Goal: Find specific page/section: Find specific page/section

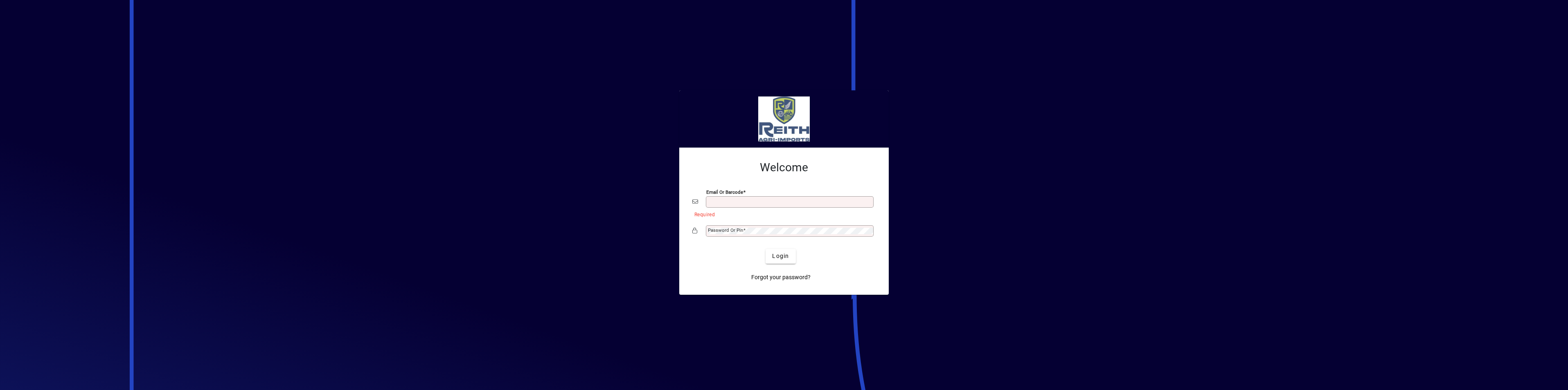
click at [711, 199] on input "Email or Barcode" at bounding box center [790, 201] width 165 height 7
type input "**********"
click at [732, 229] on mat-label "Password or Pin" at bounding box center [725, 230] width 35 height 6
click at [786, 256] on span "Login" at bounding box center [780, 256] width 17 height 9
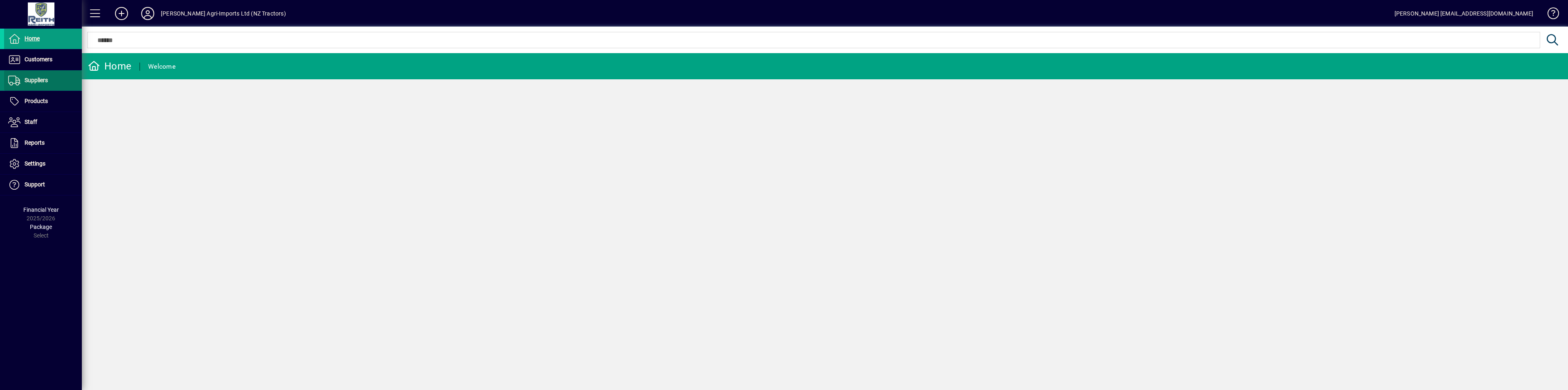
click at [39, 83] on span "Suppliers" at bounding box center [36, 80] width 24 height 7
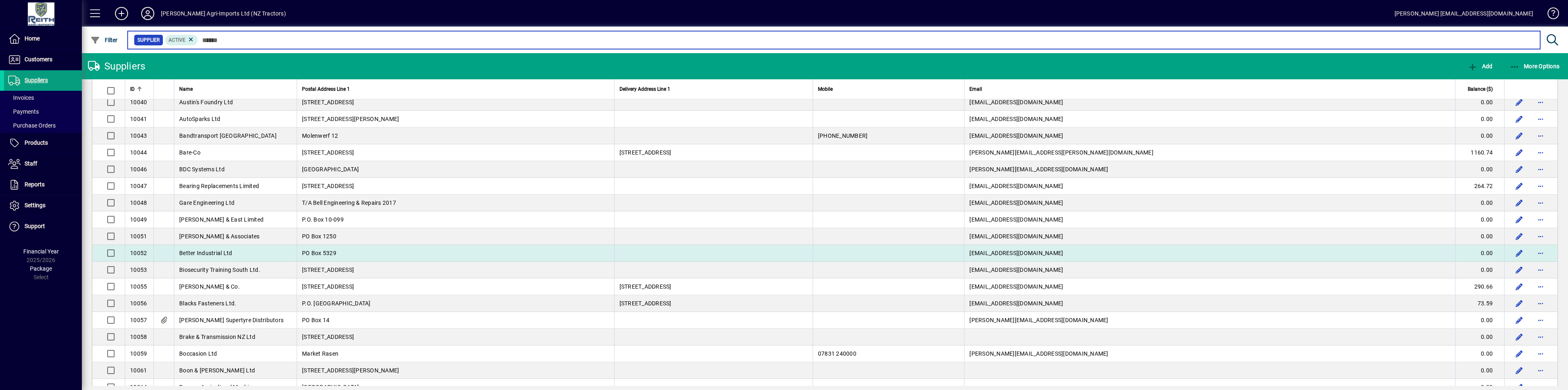
scroll to position [409, 0]
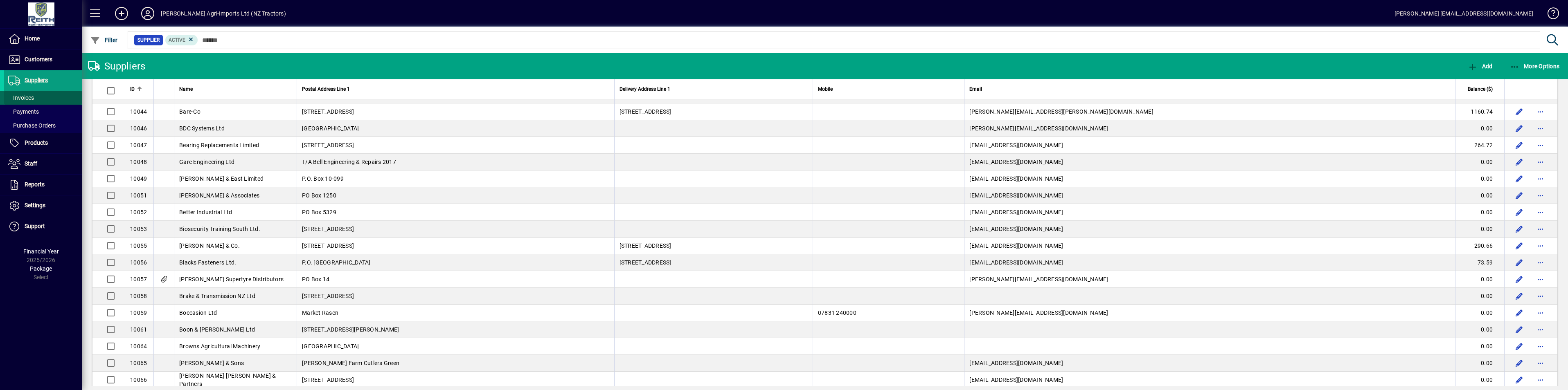
click at [20, 97] on span "Invoices" at bounding box center [21, 98] width 26 height 7
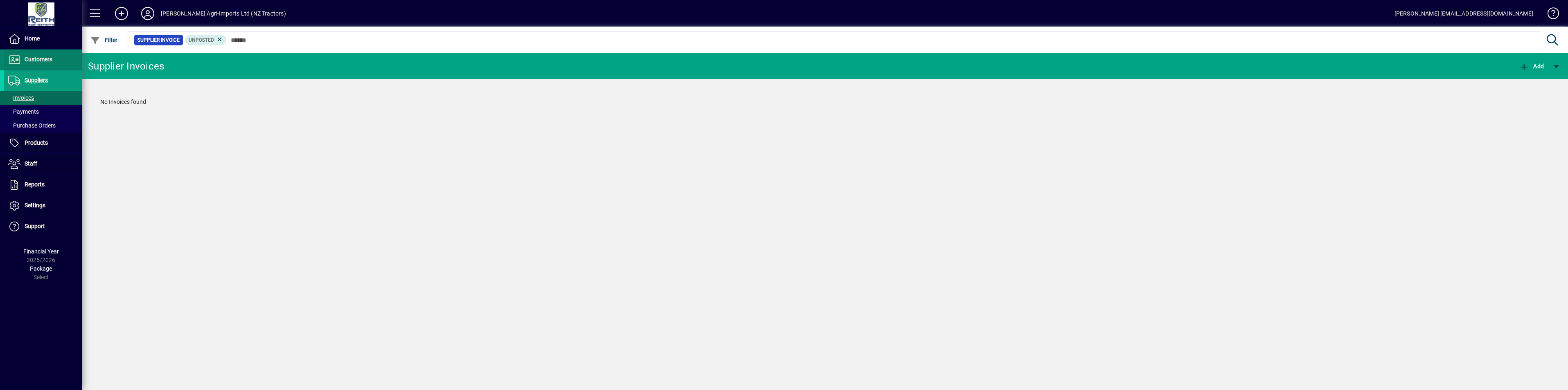
click at [37, 57] on span "Customers" at bounding box center [38, 59] width 28 height 7
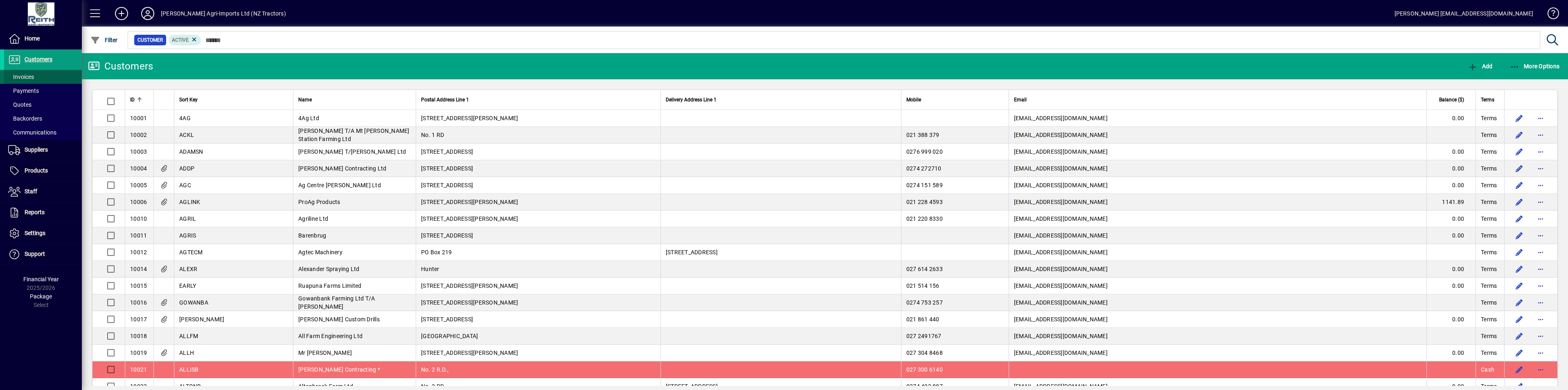
click at [30, 75] on span "Invoices" at bounding box center [21, 77] width 26 height 7
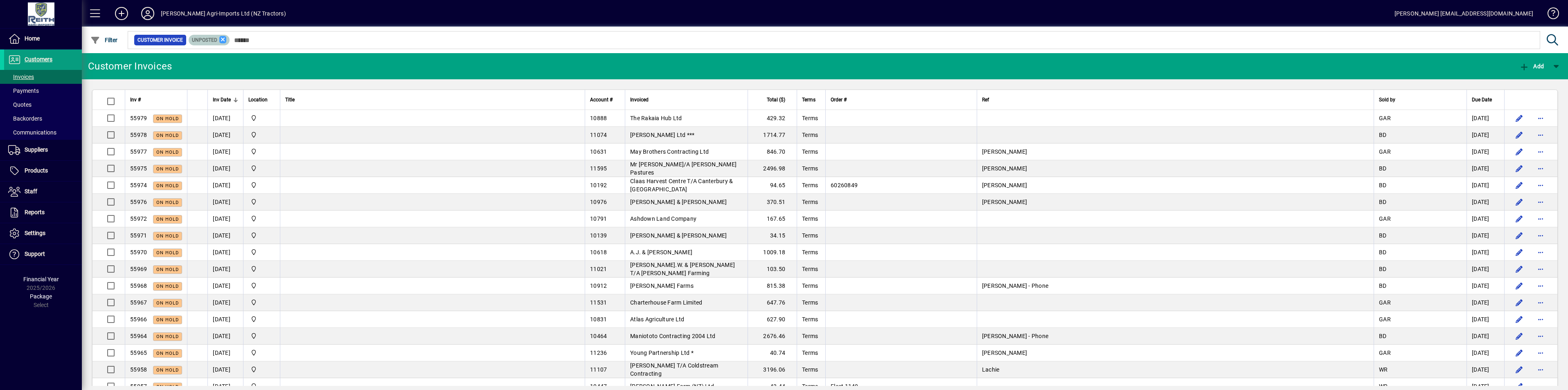
click at [222, 42] on icon at bounding box center [223, 40] width 7 height 7
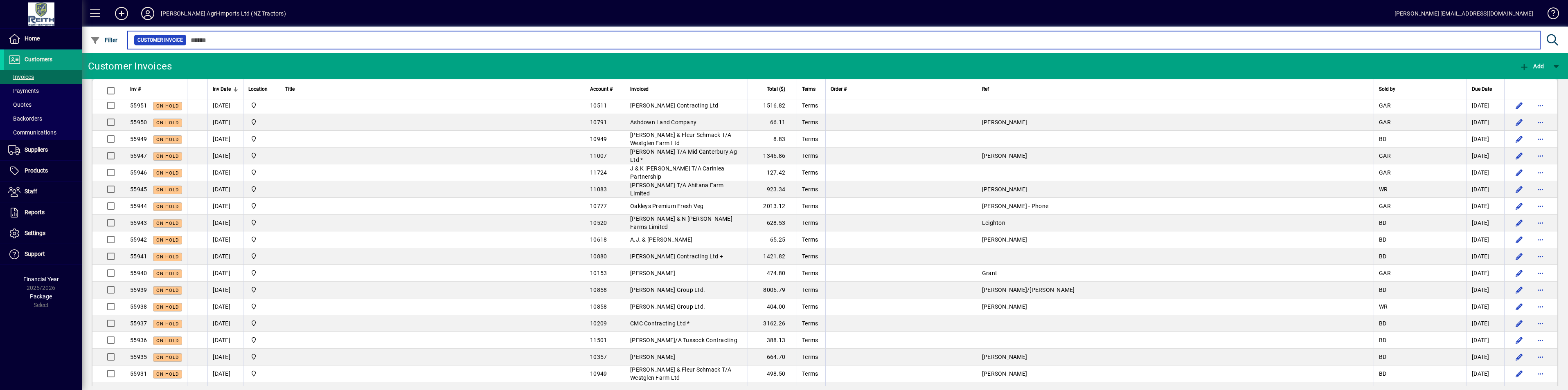
scroll to position [491, 0]
click at [19, 78] on span "Invoices" at bounding box center [21, 77] width 26 height 7
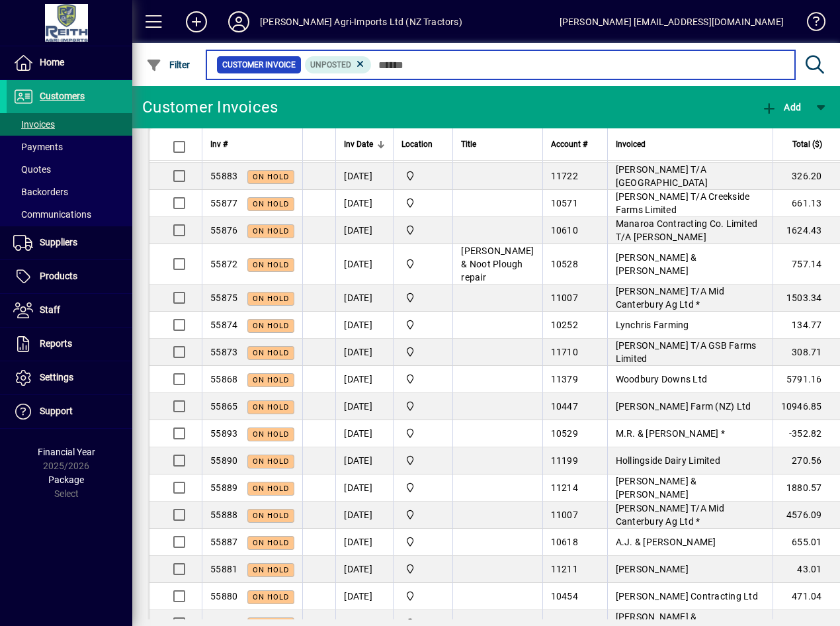
scroll to position [2332, 0]
